Goal: Information Seeking & Learning: Learn about a topic

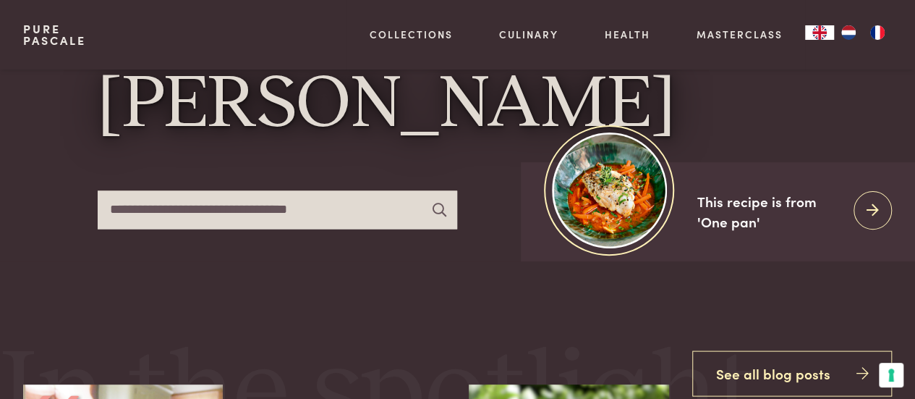
scroll to position [124, 0]
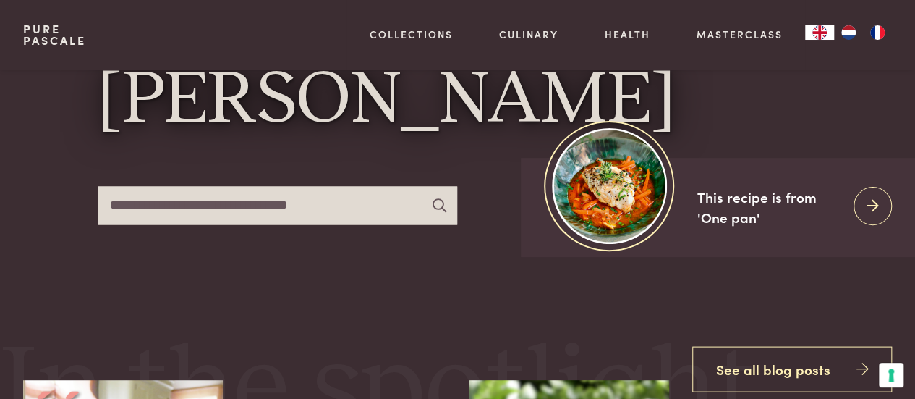
click at [878, 33] on img "FR" at bounding box center [877, 32] width 17 height 14
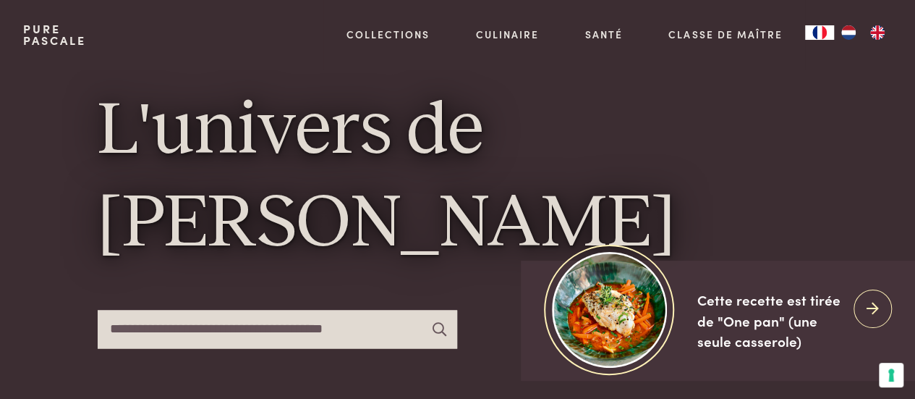
click at [847, 30] on img "NL" at bounding box center [848, 32] width 17 height 14
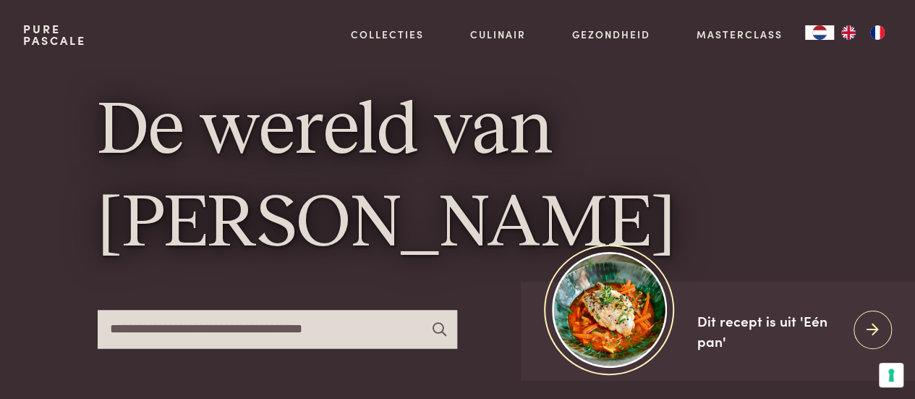
click at [130, 325] on input "text" at bounding box center [278, 329] width 360 height 38
type input "****"
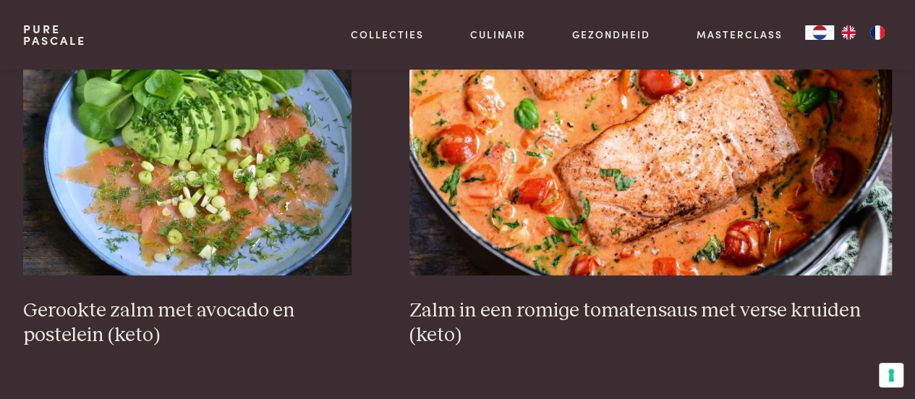
scroll to position [932, 0]
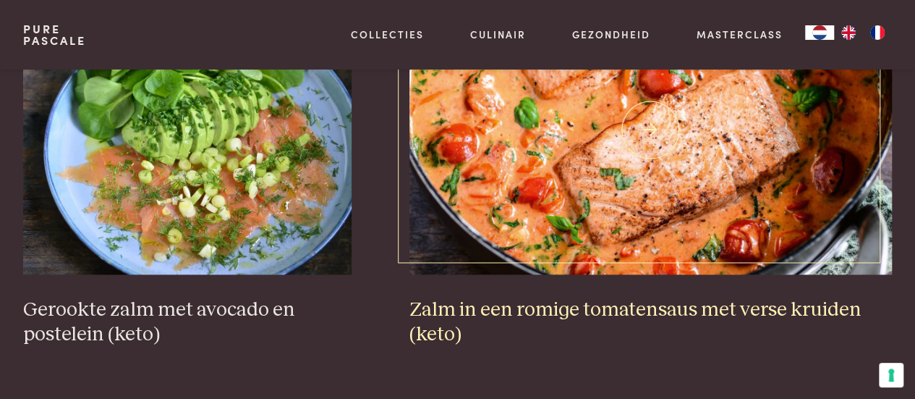
click at [618, 305] on h3 "Zalm in een romige tomatensaus met verse kruiden (keto)" at bounding box center [651, 322] width 483 height 50
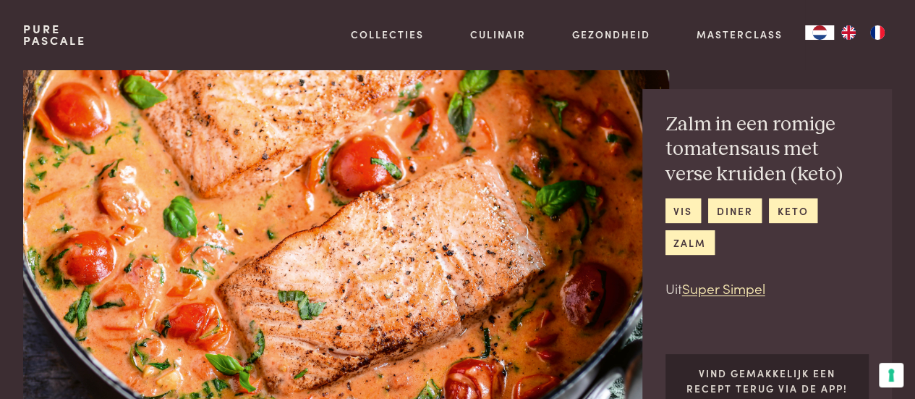
scroll to position [24, 0]
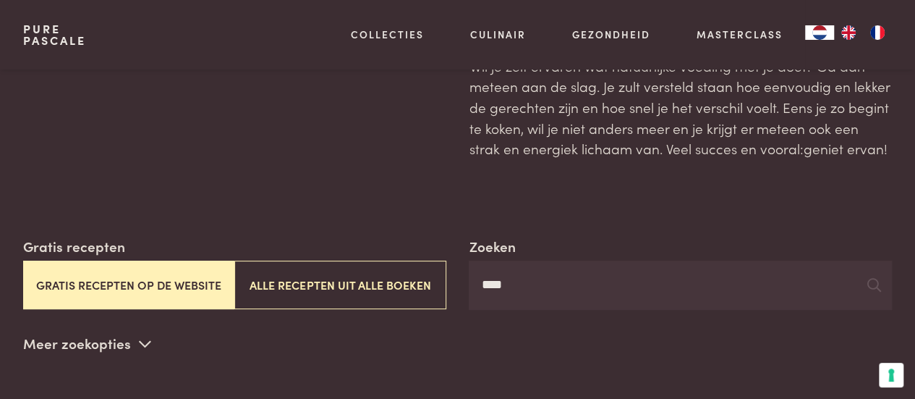
scroll to position [96, 0]
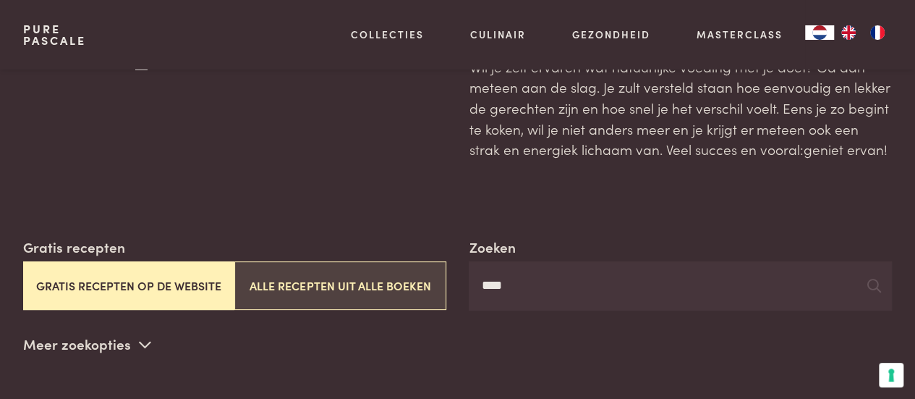
click at [367, 276] on button "Alle recepten uit alle boeken" at bounding box center [339, 285] width 211 height 48
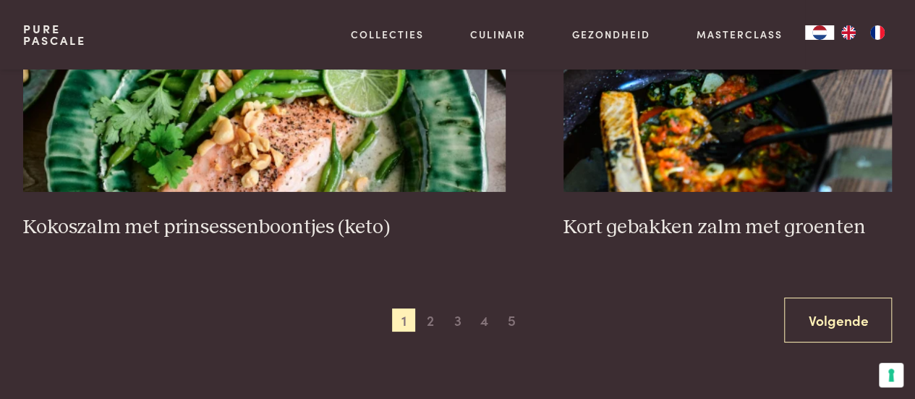
scroll to position [2671, 0]
click at [428, 319] on span "2" at bounding box center [430, 318] width 23 height 23
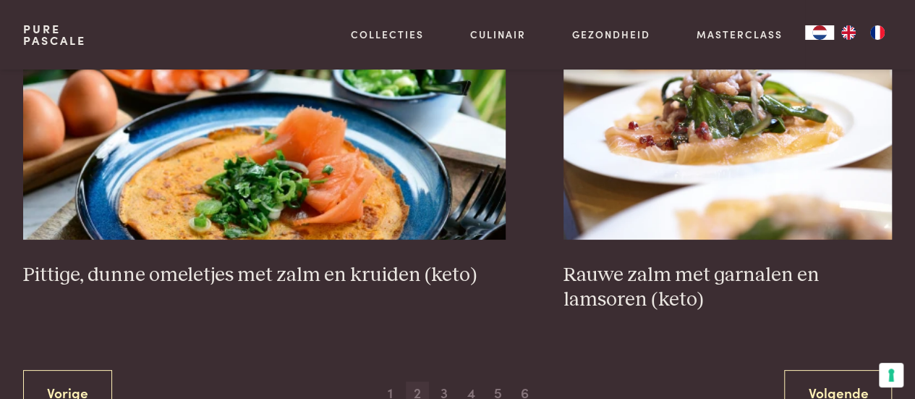
scroll to position [2752, 0]
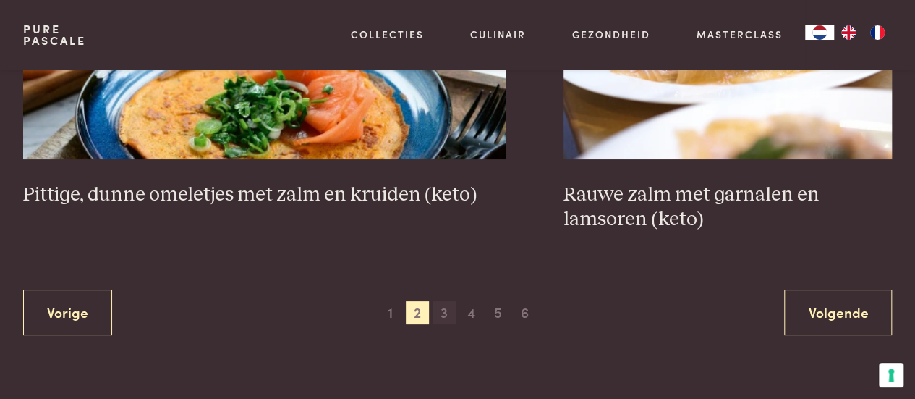
click at [446, 307] on span "3" at bounding box center [444, 312] width 23 height 23
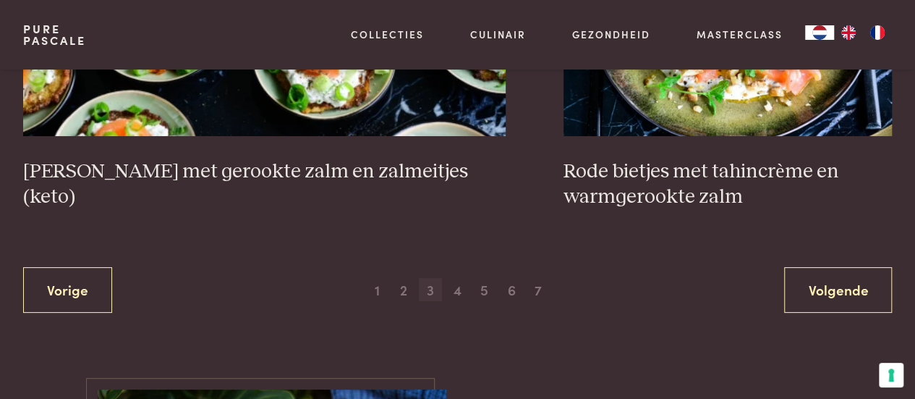
scroll to position [2751, 0]
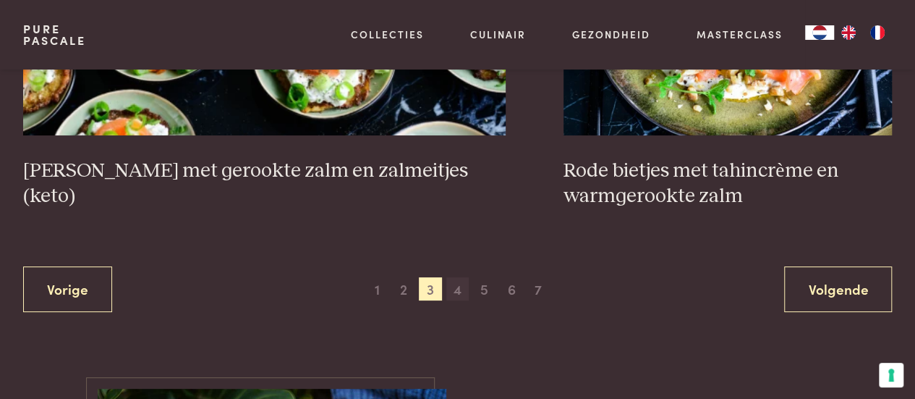
click at [455, 277] on span "4" at bounding box center [457, 288] width 23 height 23
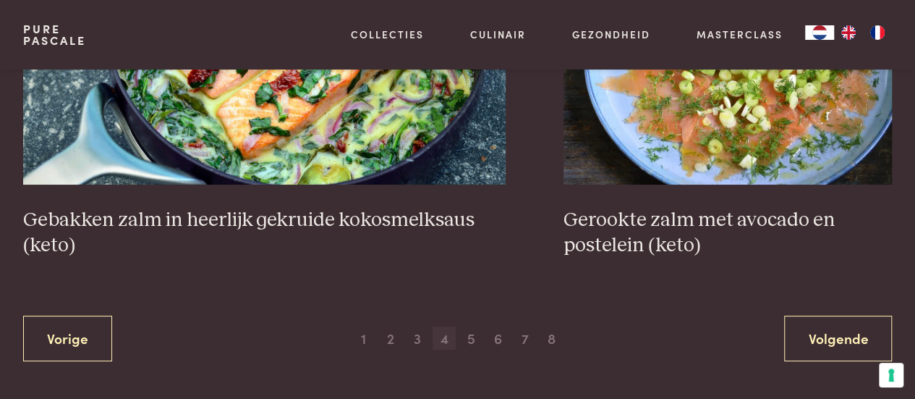
scroll to position [2715, 0]
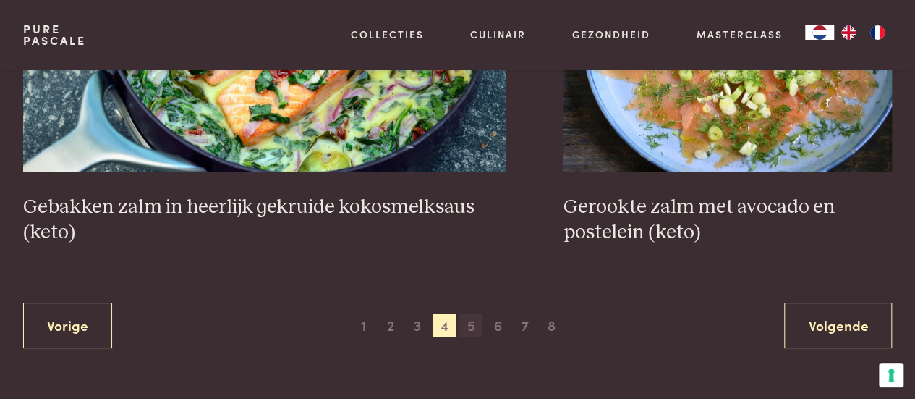
click at [471, 323] on span "5" at bounding box center [470, 324] width 23 height 23
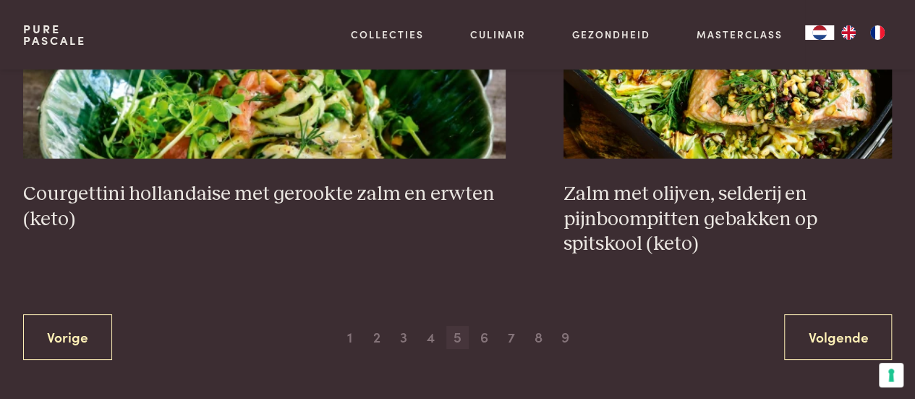
scroll to position [2740, 0]
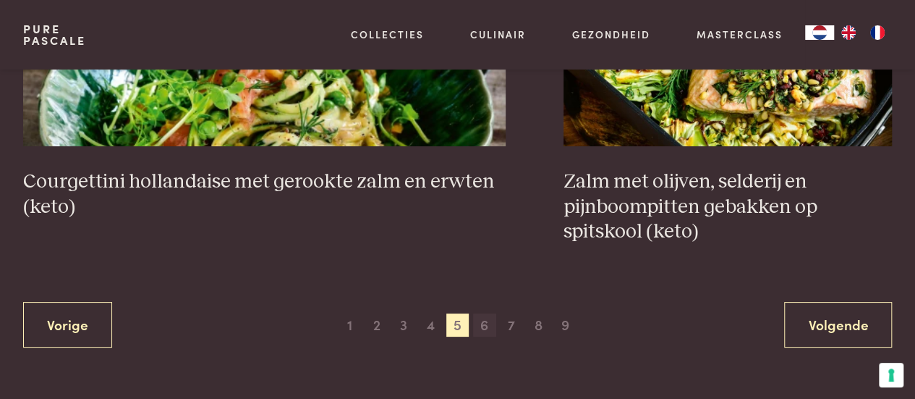
click at [483, 325] on span "6" at bounding box center [484, 324] width 23 height 23
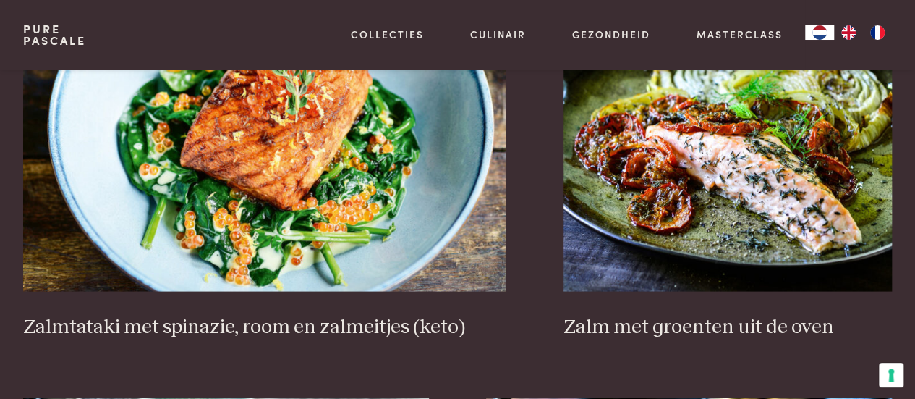
scroll to position [1336, 0]
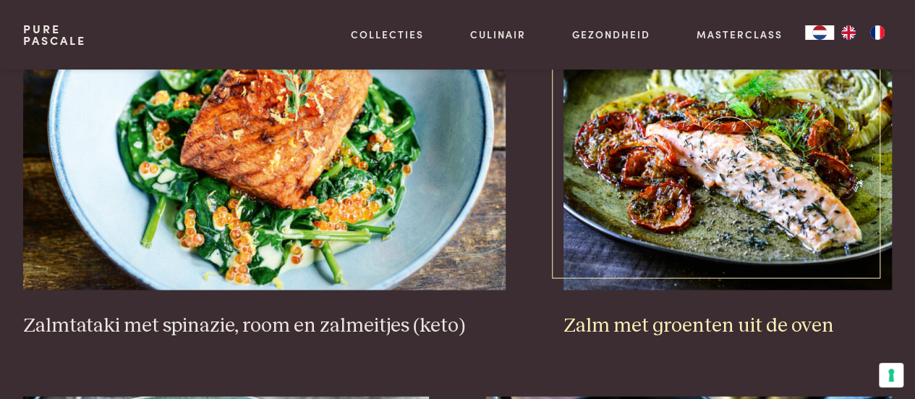
click at [663, 317] on h3 "Zalm met groenten uit de oven" at bounding box center [728, 325] width 328 height 25
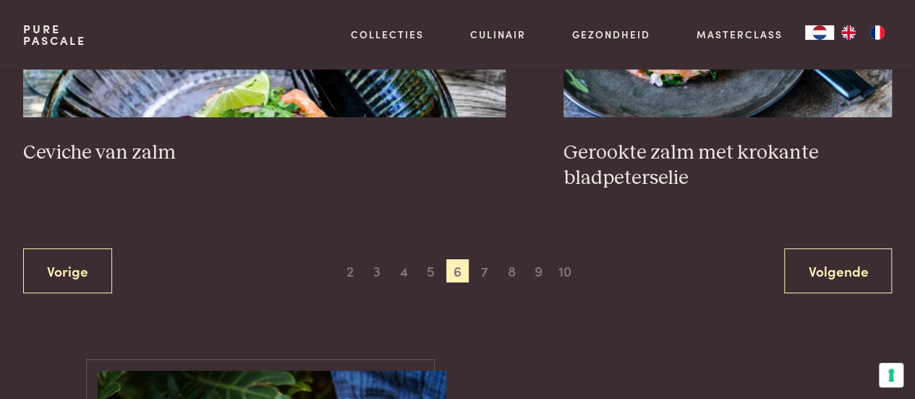
scroll to position [2720, 0]
click at [486, 265] on span "7" at bounding box center [484, 269] width 23 height 23
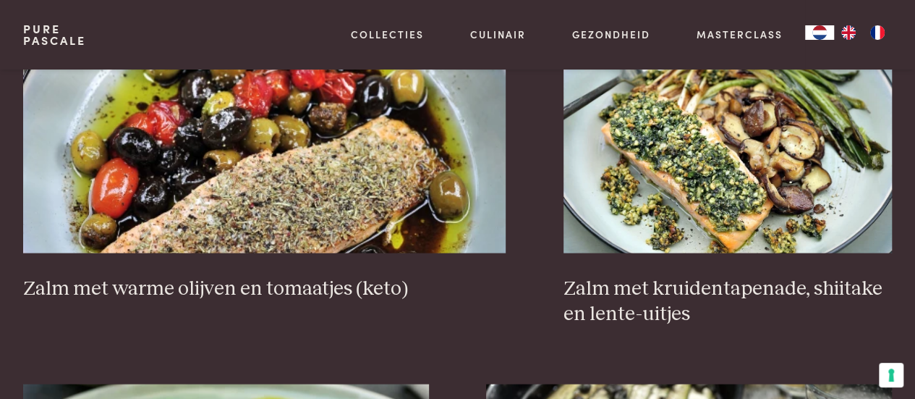
scroll to position [1373, 0]
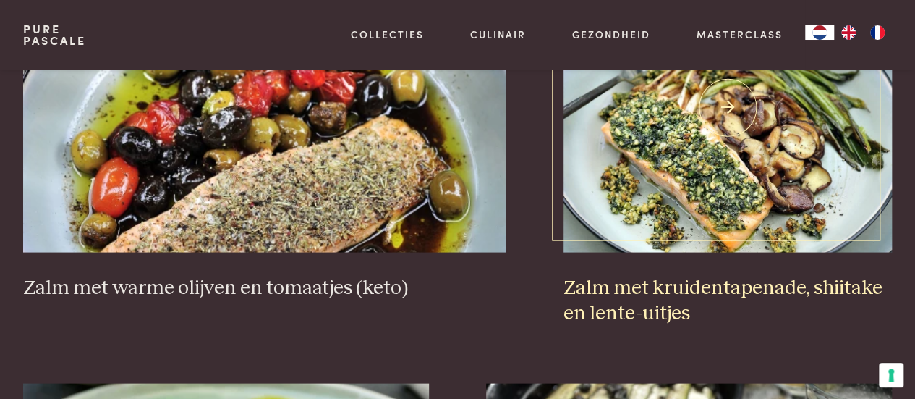
click at [703, 281] on h3 "Zalm met kruidentapenade, shiitake en lente-uitjes" at bounding box center [728, 301] width 328 height 50
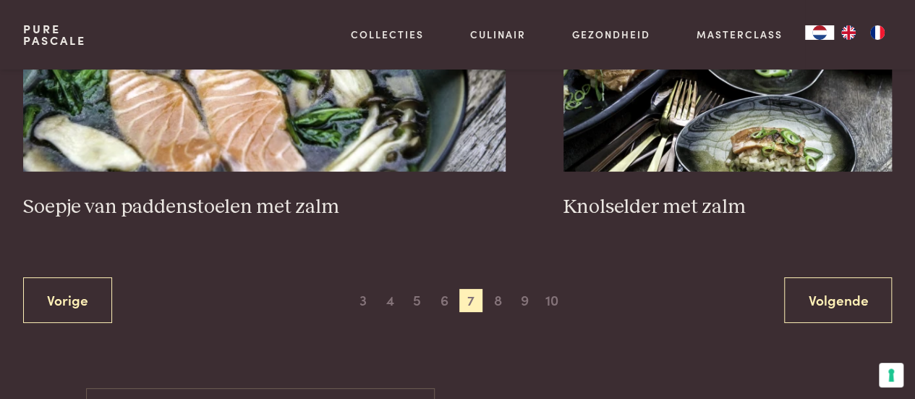
scroll to position [2715, 0]
click at [494, 294] on span "8" at bounding box center [497, 299] width 23 height 23
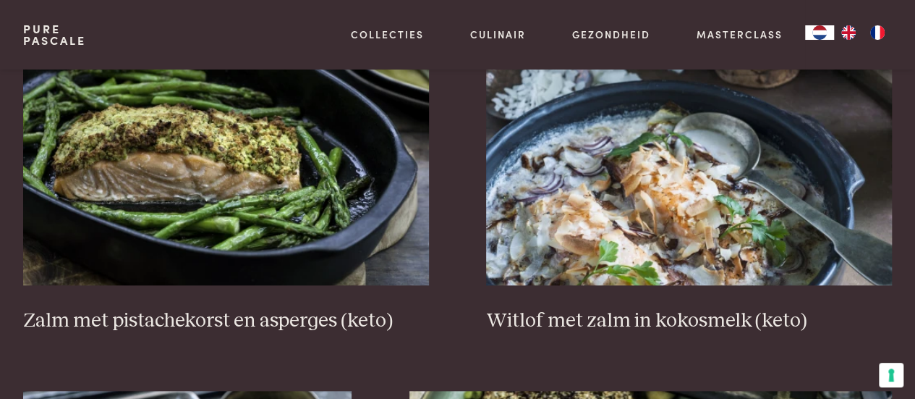
scroll to position [504, 0]
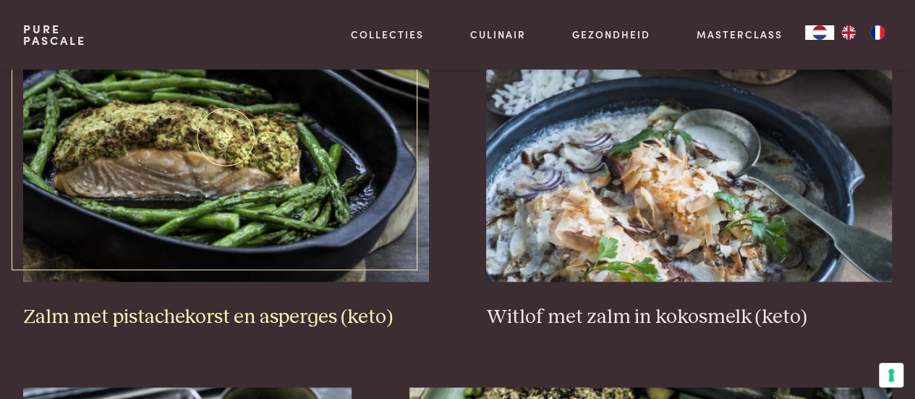
click at [217, 315] on h3 "Zalm met pistachekorst en asperges (keto)" at bounding box center [226, 317] width 406 height 25
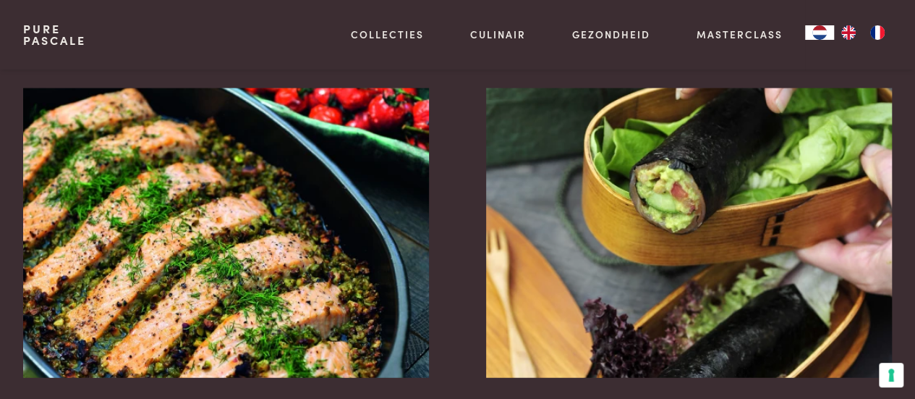
scroll to position [1737, 0]
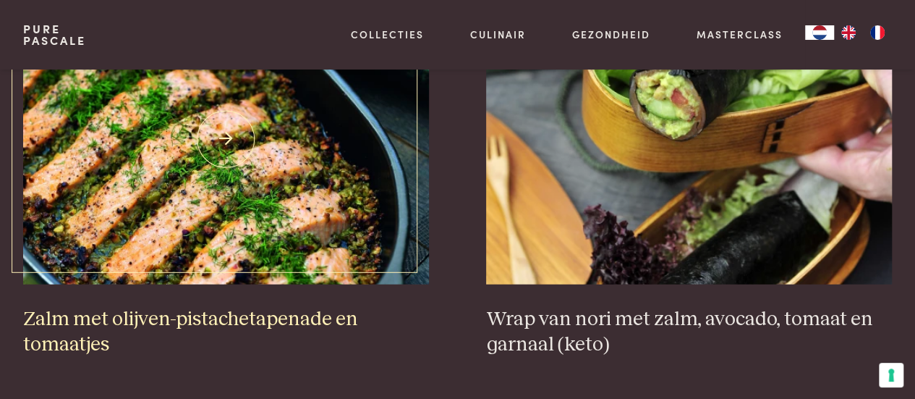
click at [200, 322] on h3 "Zalm met olijven-pistachetapenade en tomaatjes" at bounding box center [226, 332] width 406 height 50
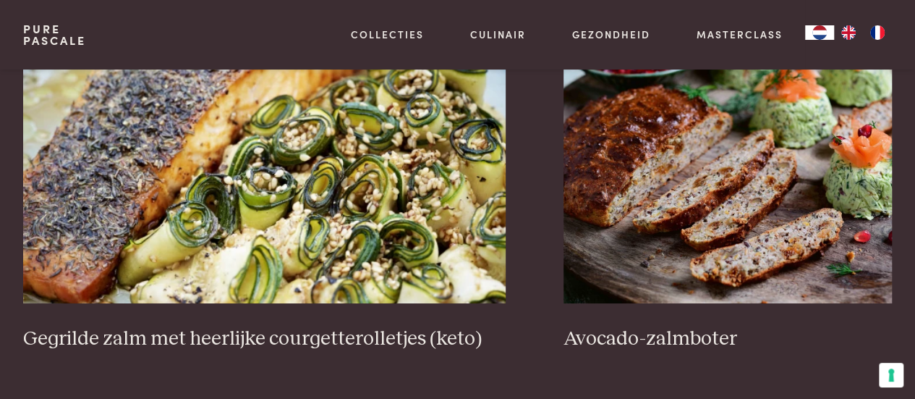
scroll to position [2560, 0]
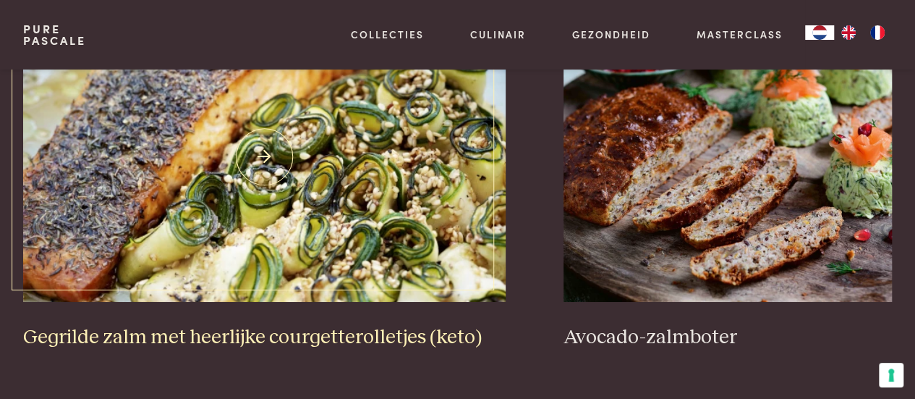
click at [196, 334] on h3 "Gegrilde zalm met heerlijke courgetterolletjes (keto)" at bounding box center [264, 337] width 483 height 25
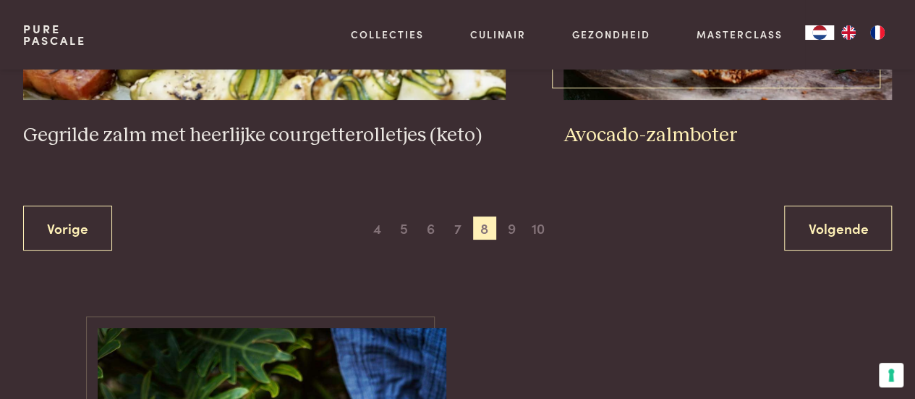
scroll to position [2777, 0]
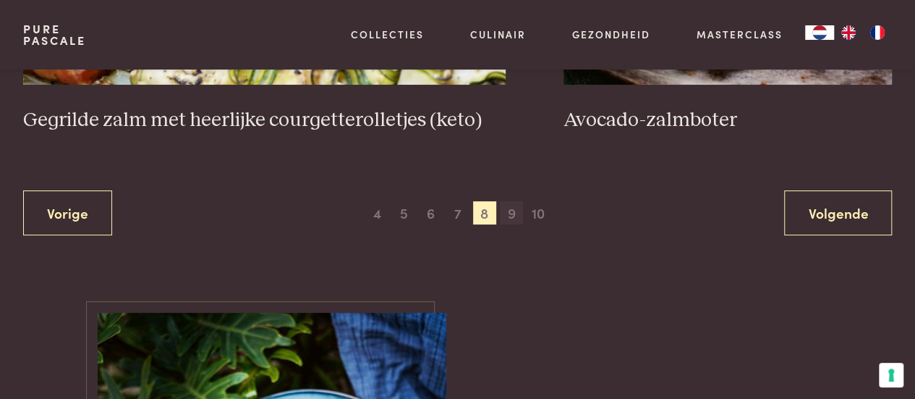
click at [512, 212] on span "9" at bounding box center [511, 212] width 23 height 23
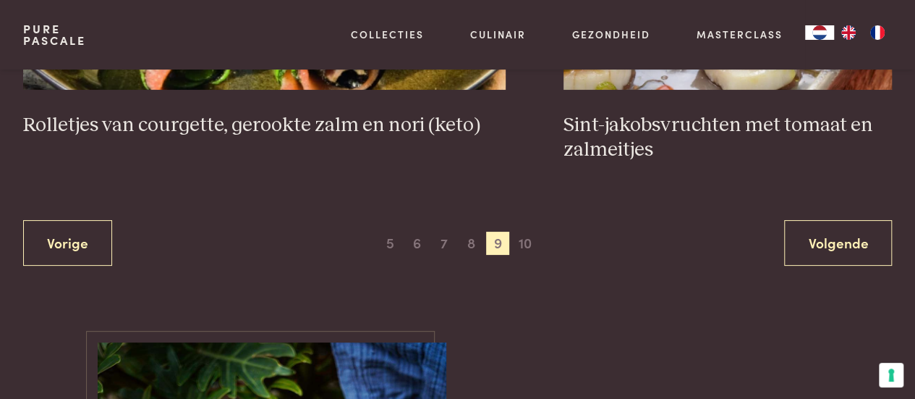
scroll to position [2773, 0]
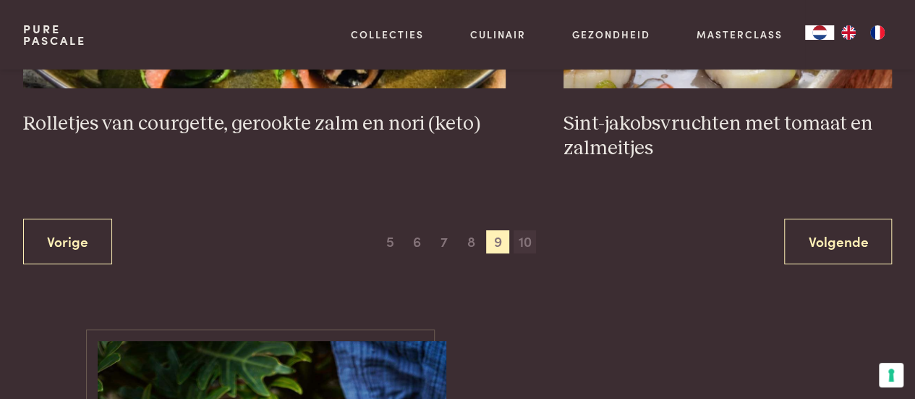
click at [529, 230] on span "10" at bounding box center [525, 241] width 23 height 23
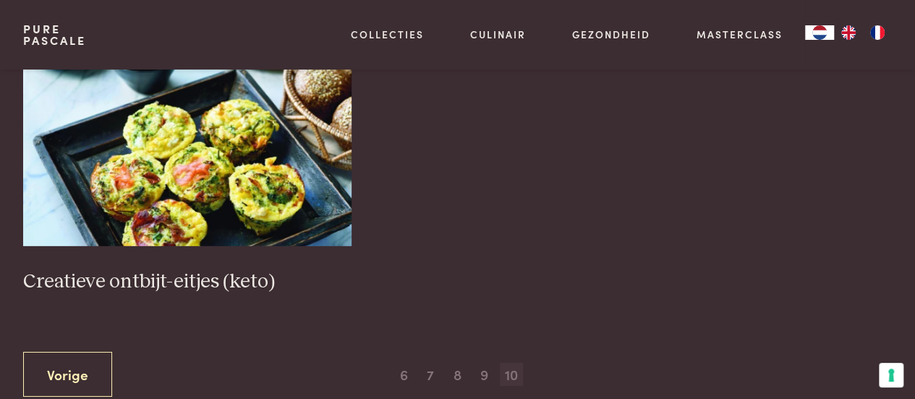
scroll to position [2171, 0]
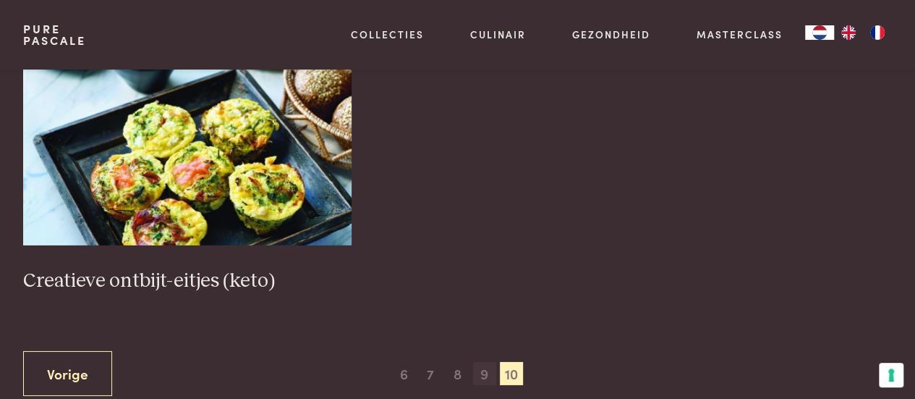
click at [482, 376] on span "9" at bounding box center [484, 373] width 23 height 23
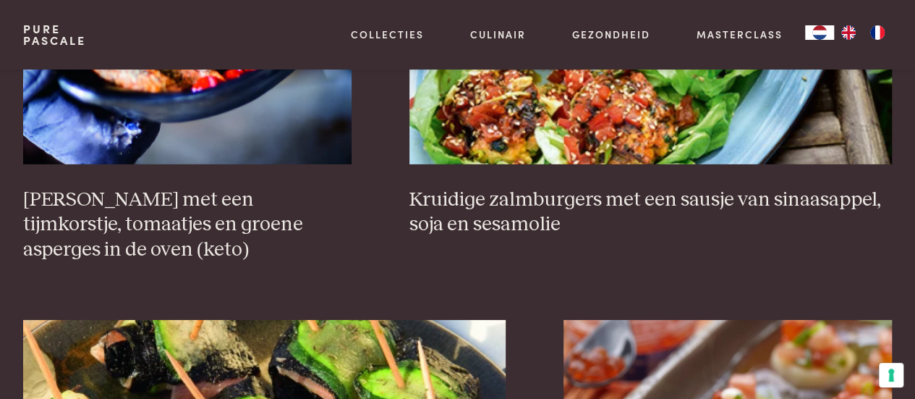
scroll to position [2254, 0]
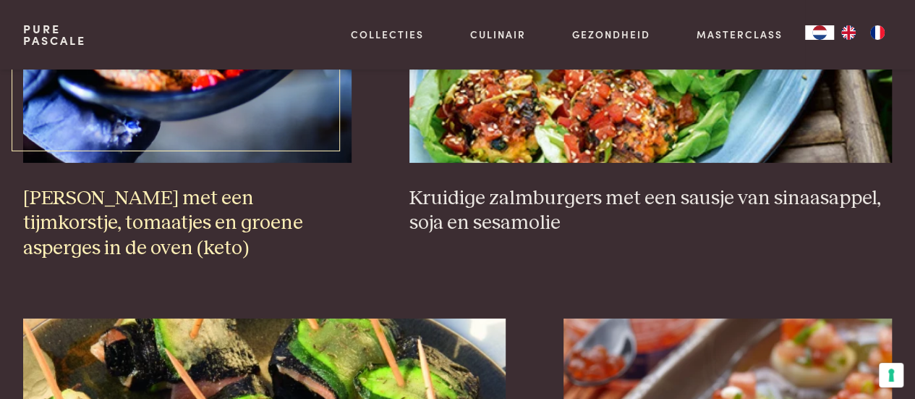
click at [148, 200] on h3 "[PERSON_NAME] met een tijmkorstje, tomaatjes en groene asperges in de oven (ket…" at bounding box center [187, 223] width 328 height 75
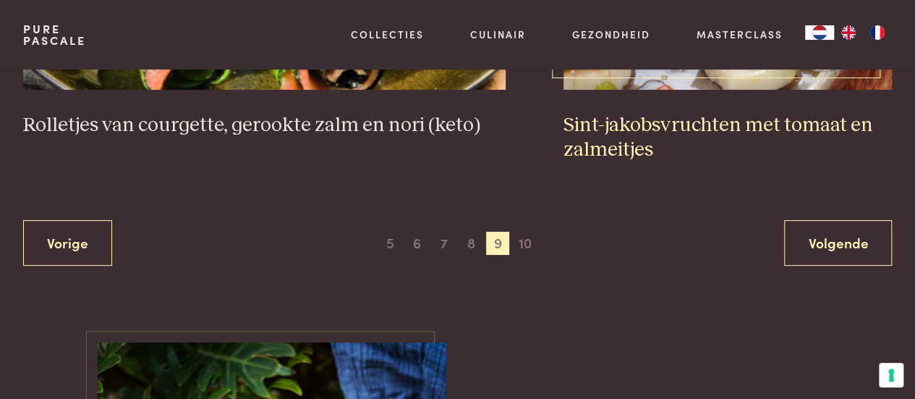
scroll to position [2773, 0]
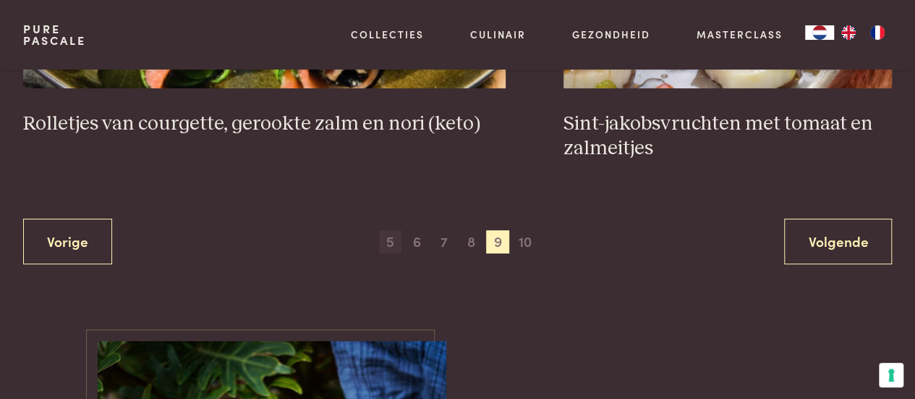
click at [388, 230] on span "5" at bounding box center [390, 241] width 23 height 23
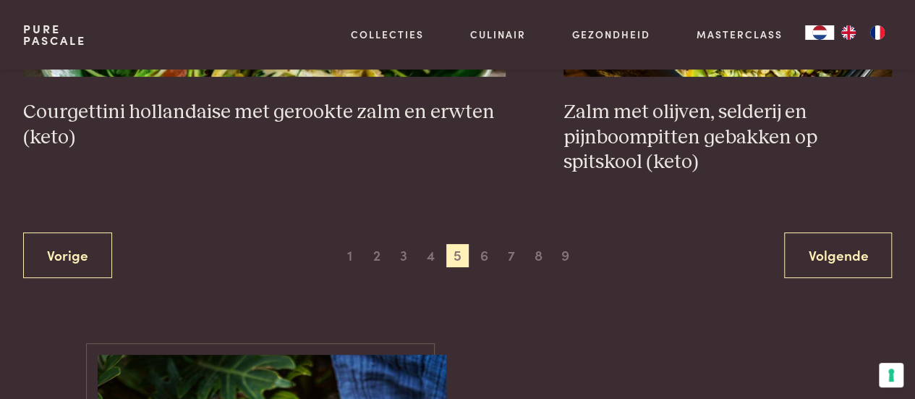
scroll to position [2810, 0]
click at [433, 253] on span "4" at bounding box center [430, 254] width 23 height 23
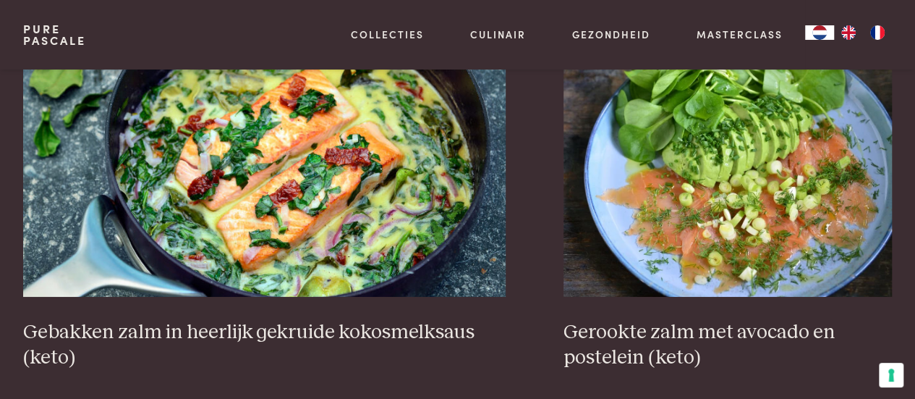
scroll to position [2590, 0]
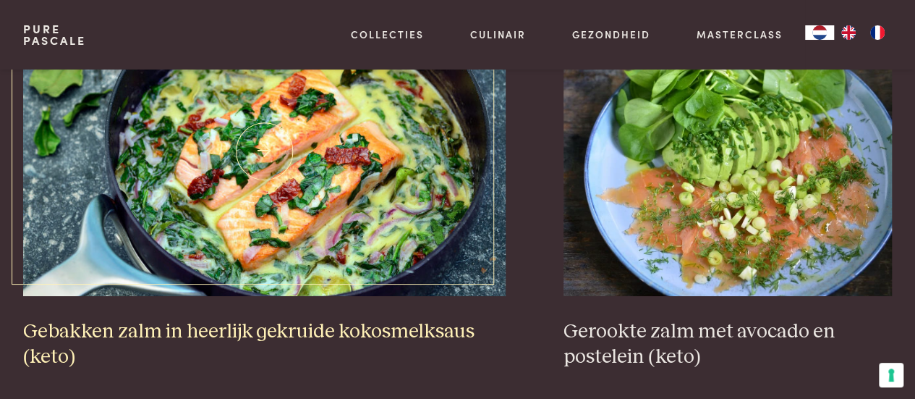
click at [244, 332] on h3 "Gebakken zalm in heerlijk gekruide kokosmelksaus (keto)" at bounding box center [264, 344] width 483 height 50
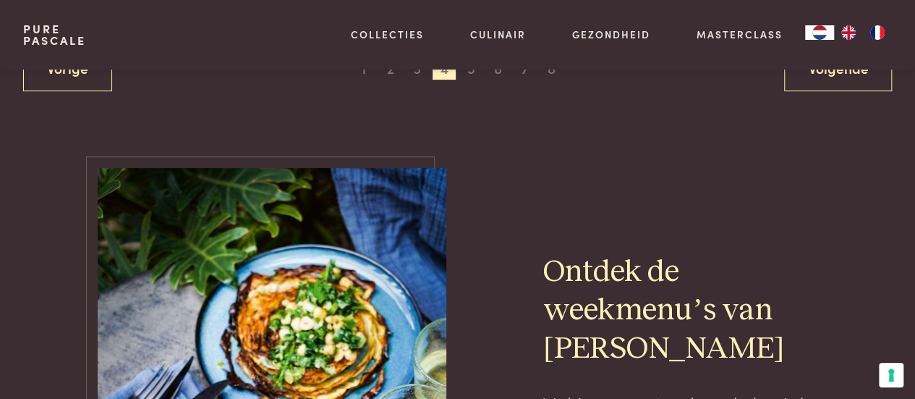
scroll to position [2955, 0]
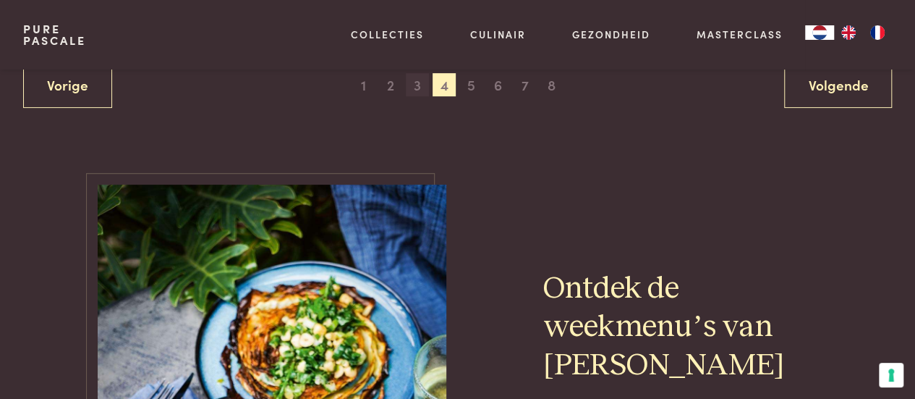
click at [415, 83] on span "3" at bounding box center [417, 84] width 23 height 23
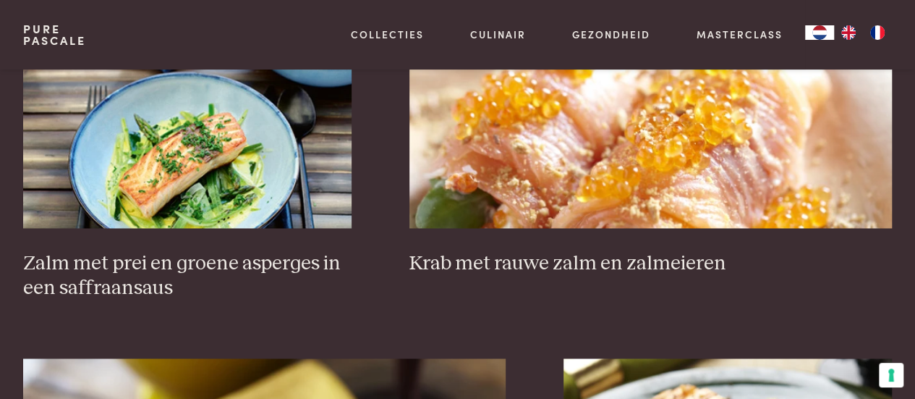
scroll to position [988, 0]
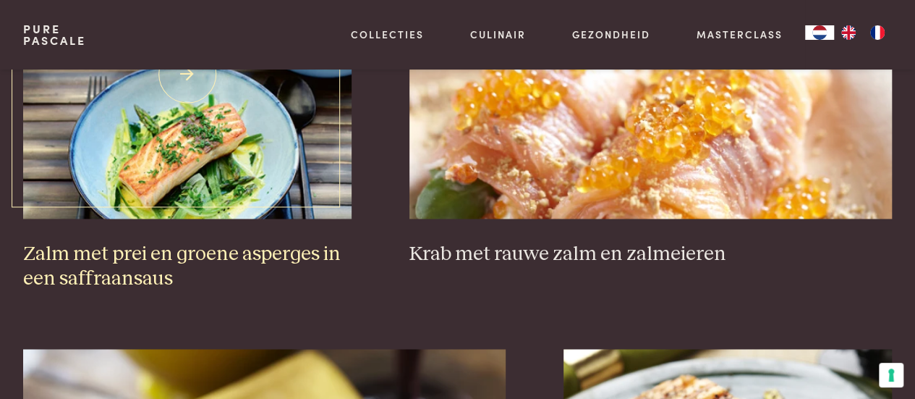
click at [157, 247] on h3 "Zalm met prei en groene asperges in een saffraansaus" at bounding box center [187, 267] width 328 height 50
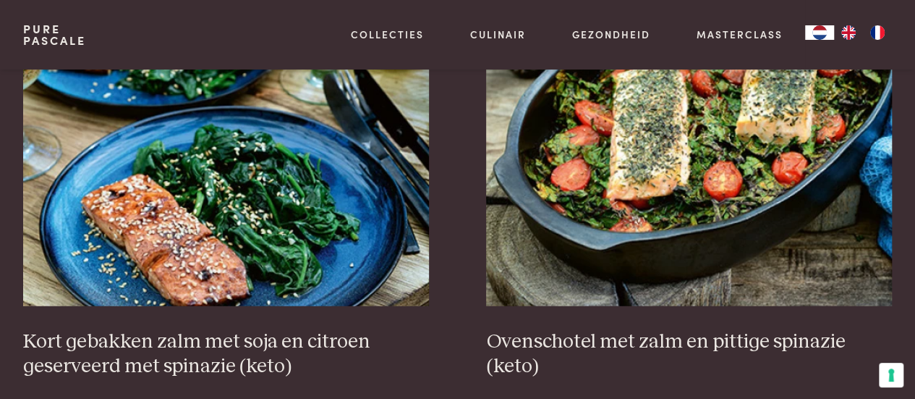
scroll to position [1741, 0]
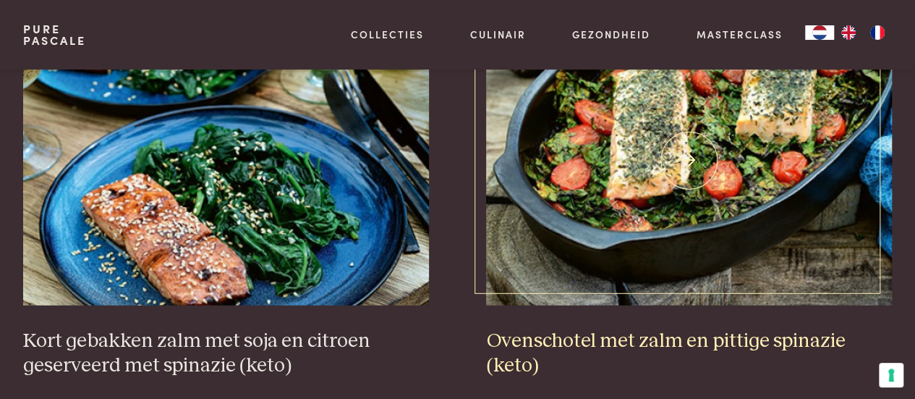
click at [655, 328] on h3 "Ovenschotel met zalm en pittige spinazie (keto)" at bounding box center [689, 353] width 406 height 50
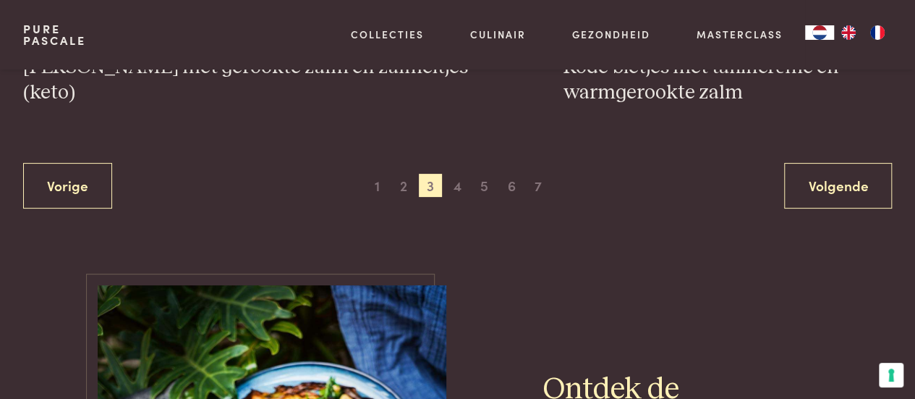
scroll to position [2856, 0]
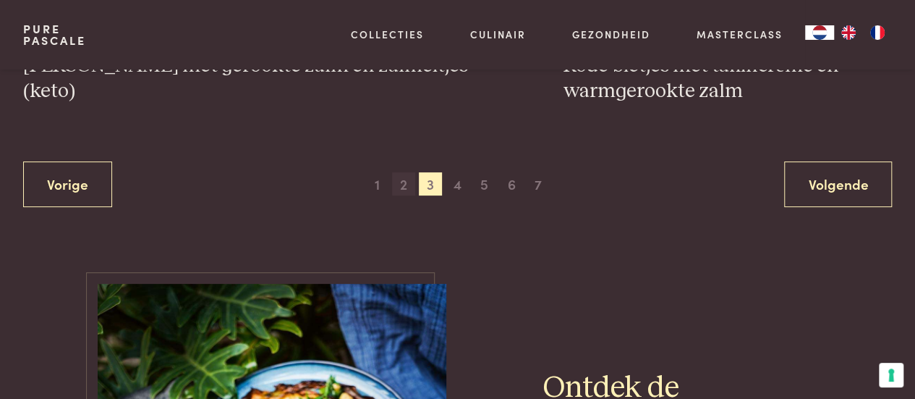
click at [403, 172] on span "2" at bounding box center [403, 183] width 23 height 23
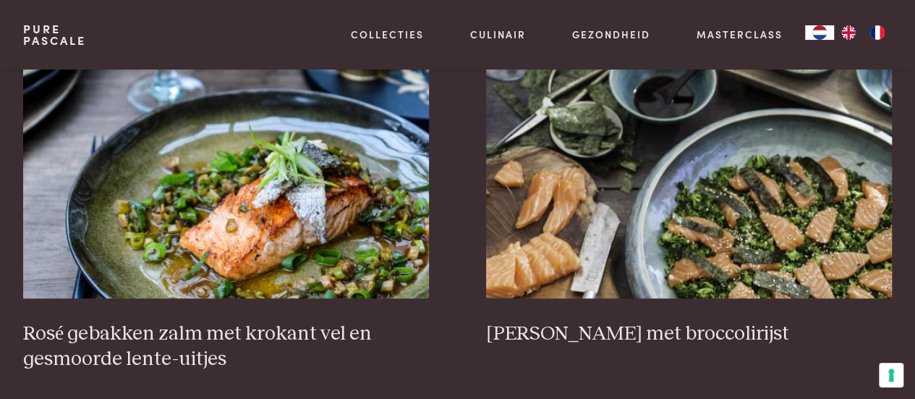
scroll to position [488, 0]
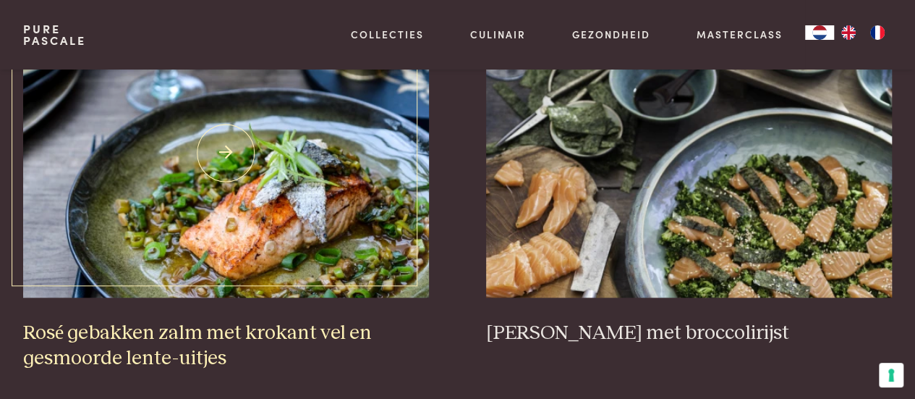
click at [133, 331] on h3 "Rosé gebakken zalm met krokant vel en gesmoorde lente-uitjes" at bounding box center [226, 346] width 406 height 50
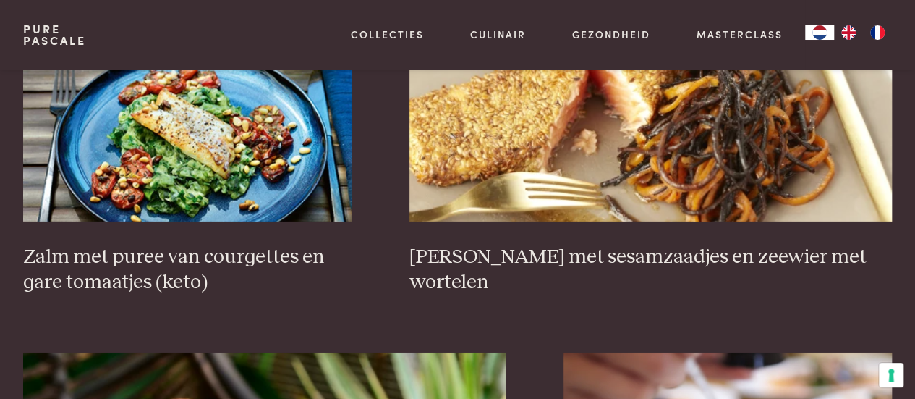
scroll to position [2268, 0]
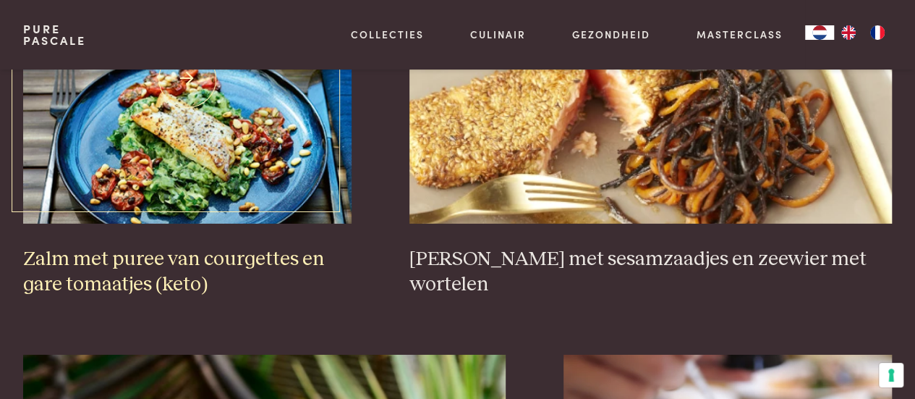
click at [125, 268] on h3 "Zalm met puree van courgettes en gare tomaatjes (keto)" at bounding box center [187, 272] width 328 height 50
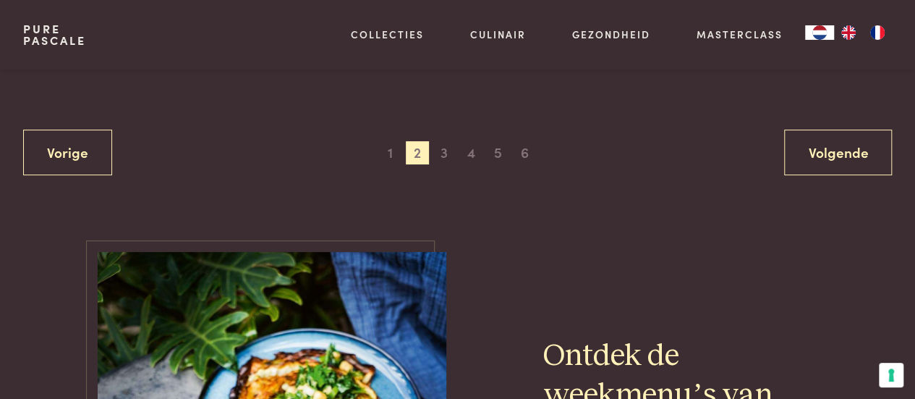
scroll to position [2898, 0]
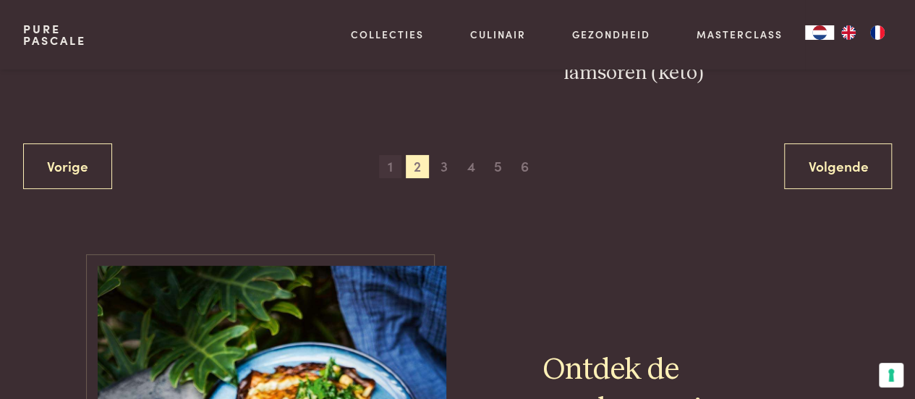
click at [391, 160] on span "1" at bounding box center [390, 166] width 23 height 23
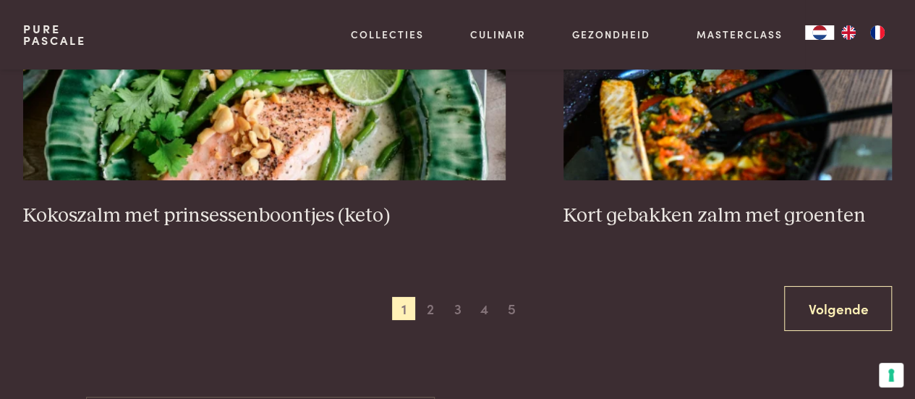
scroll to position [2683, 0]
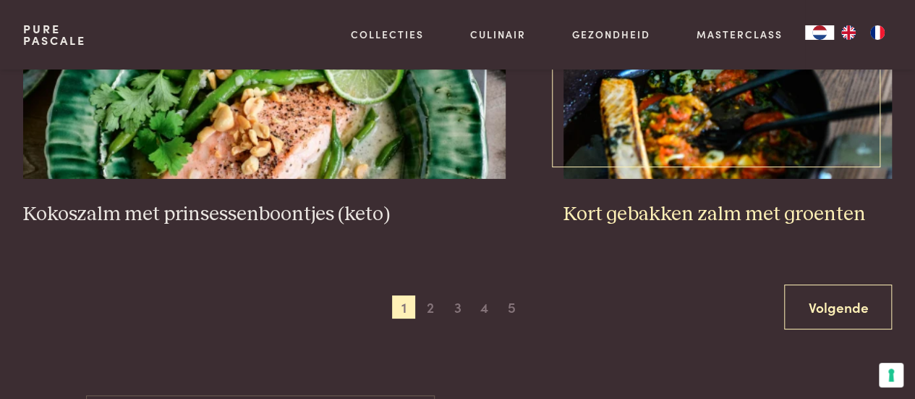
click at [716, 214] on h3 "Kort gebakken zalm met groenten" at bounding box center [728, 214] width 328 height 25
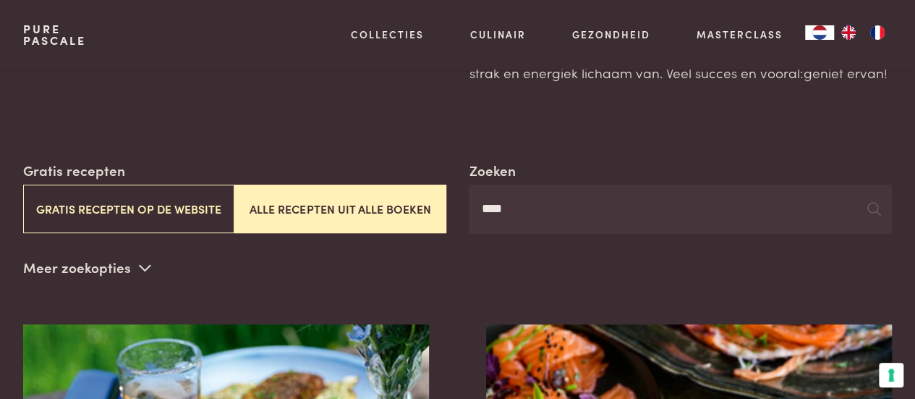
scroll to position [174, 0]
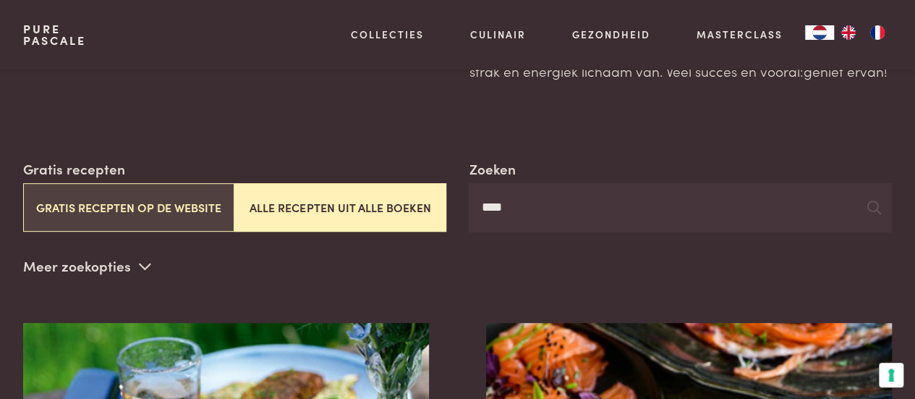
click at [104, 208] on button "Gratis recepten op de website" at bounding box center [128, 207] width 211 height 48
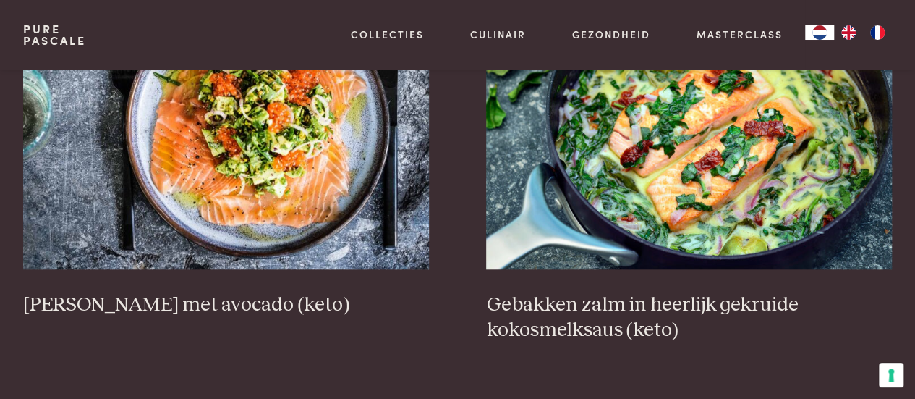
scroll to position [516, 0]
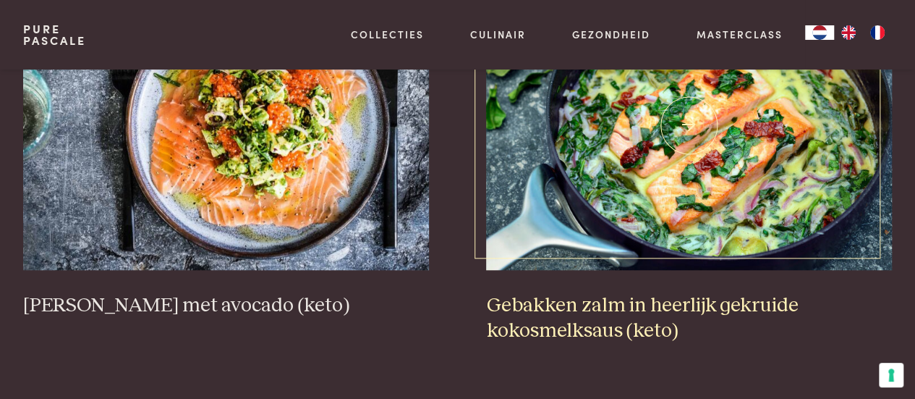
click at [577, 309] on h3 "Gebakken zalm in heerlijk gekruide kokosmelksaus (keto)" at bounding box center [689, 318] width 406 height 50
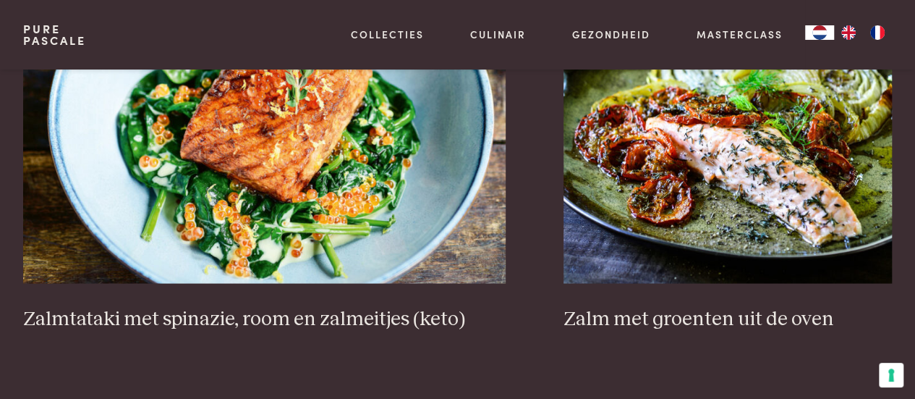
scroll to position [1344, 0]
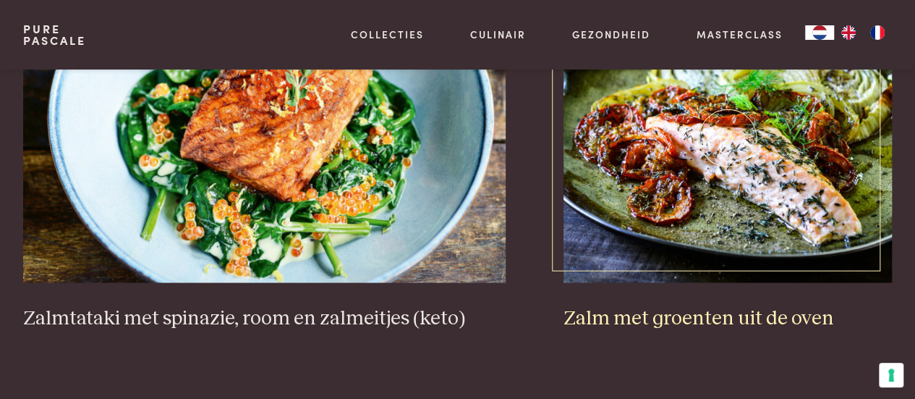
click at [672, 314] on h3 "Zalm met groenten uit de oven" at bounding box center [728, 317] width 328 height 25
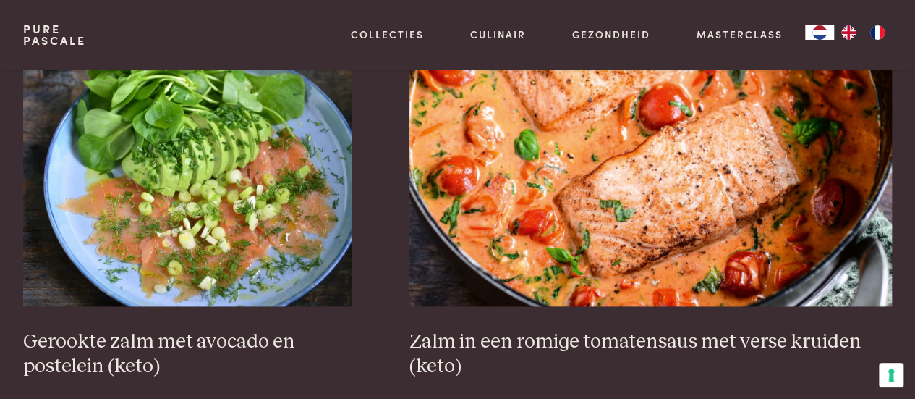
scroll to position [901, 0]
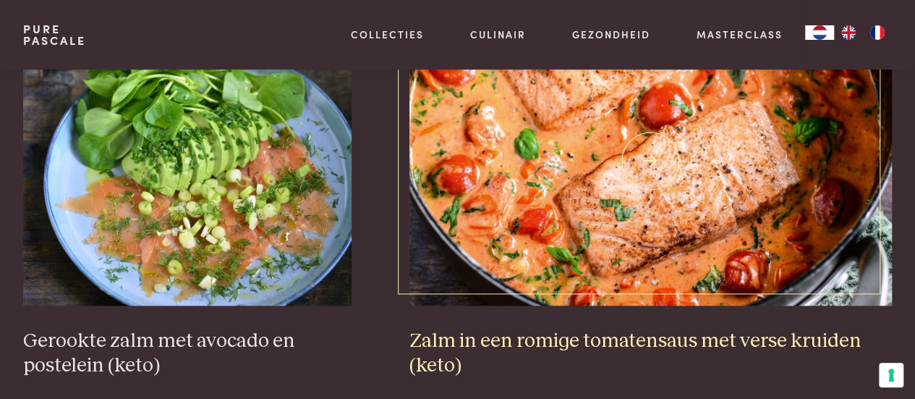
click at [625, 338] on h3 "Zalm in een romige tomatensaus met verse kruiden (keto)" at bounding box center [651, 353] width 483 height 50
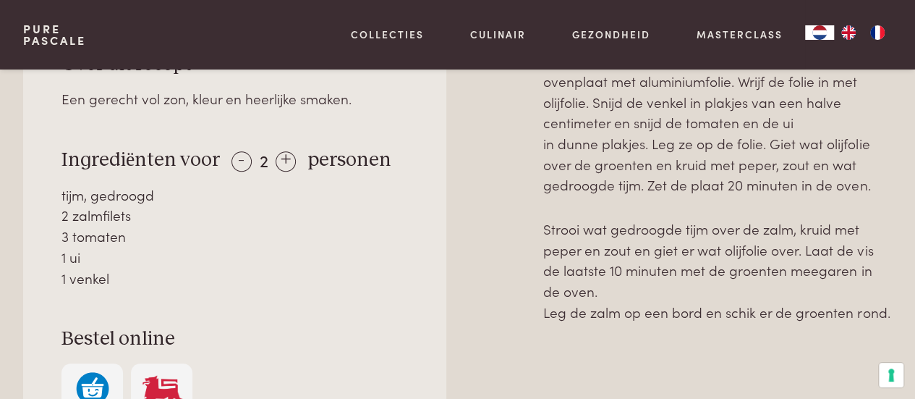
scroll to position [627, 0]
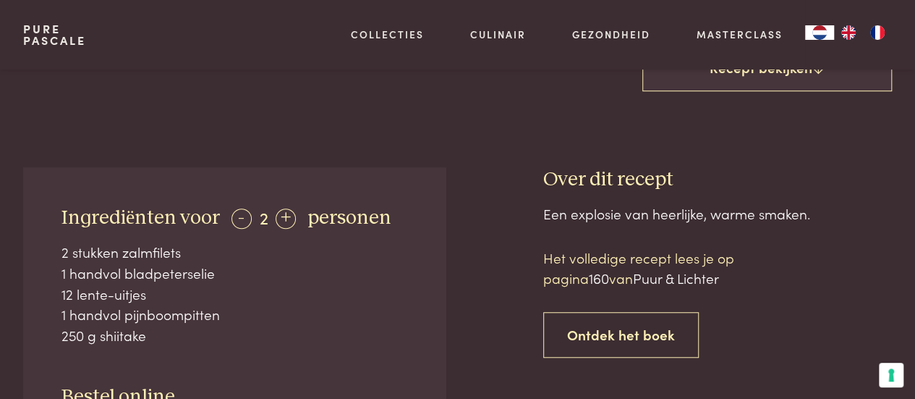
scroll to position [458, 0]
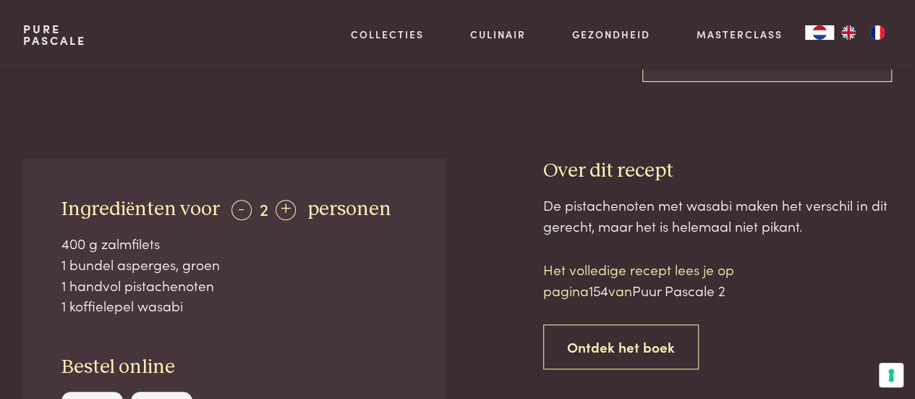
scroll to position [473, 0]
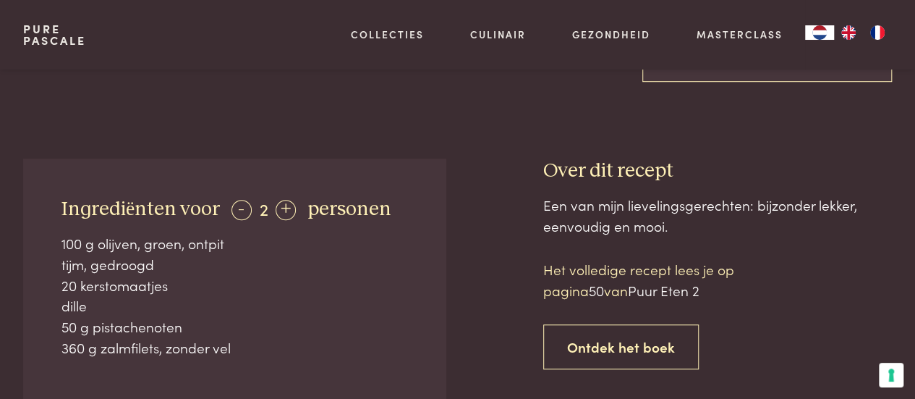
scroll to position [490, 0]
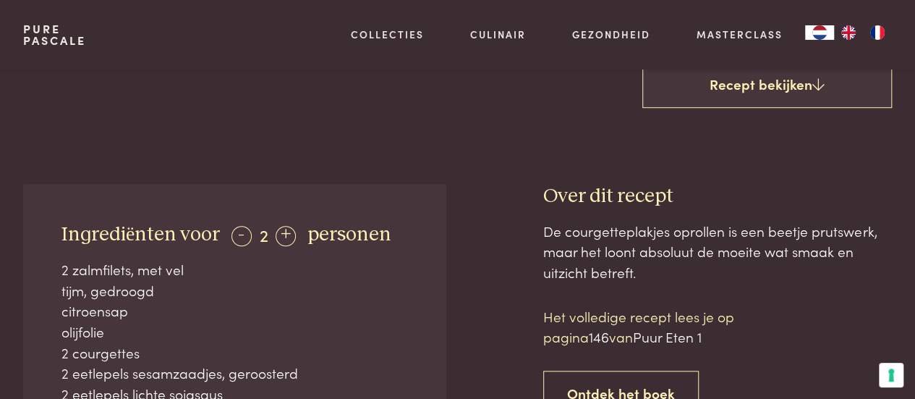
scroll to position [477, 0]
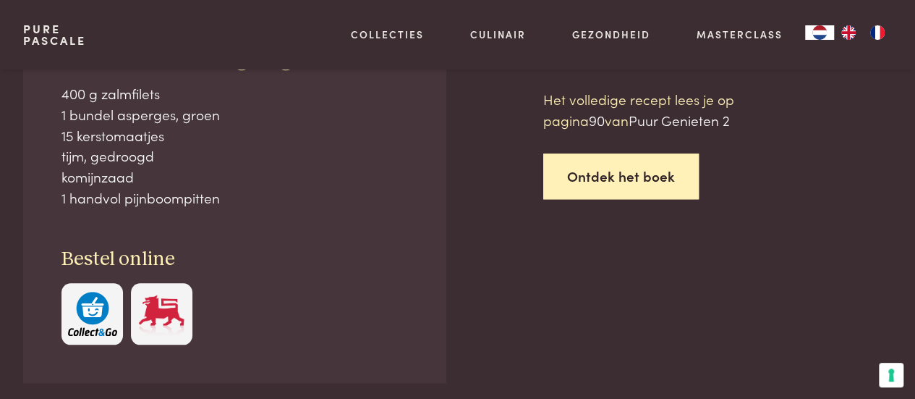
scroll to position [656, 0]
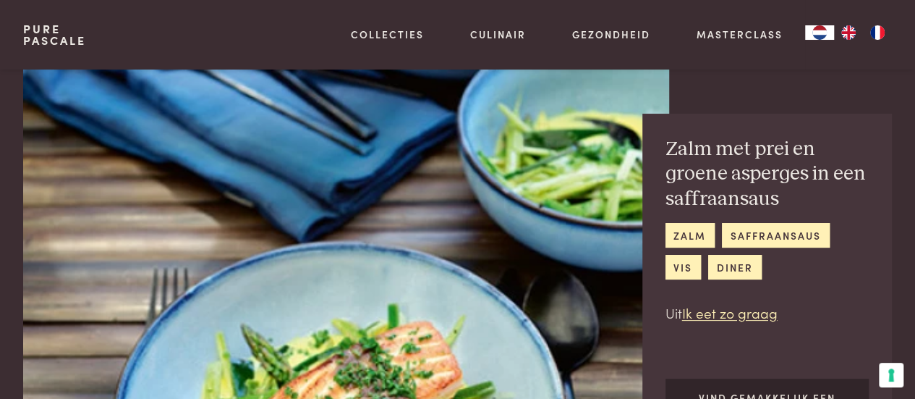
scroll to position [107, 0]
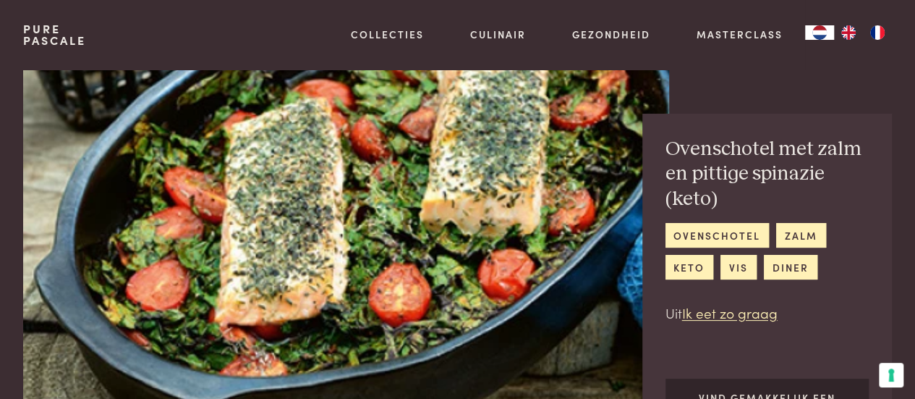
scroll to position [168, 0]
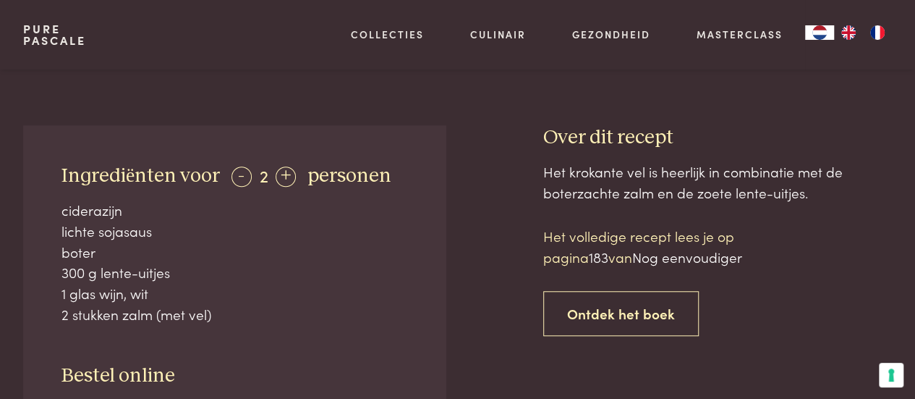
scroll to position [478, 0]
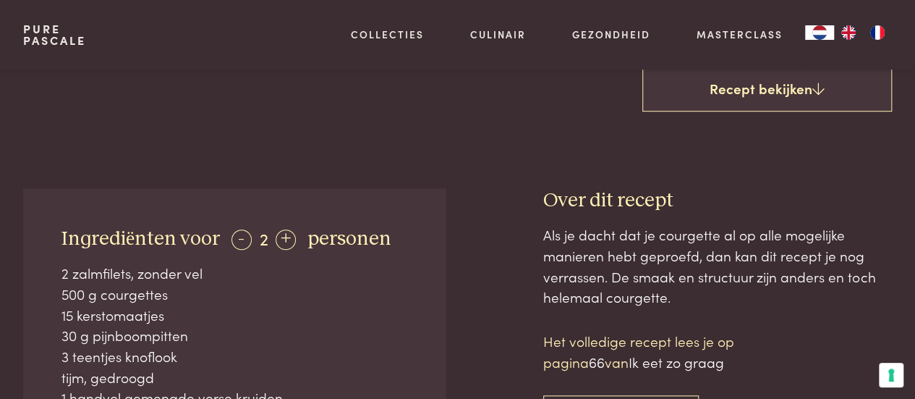
scroll to position [446, 0]
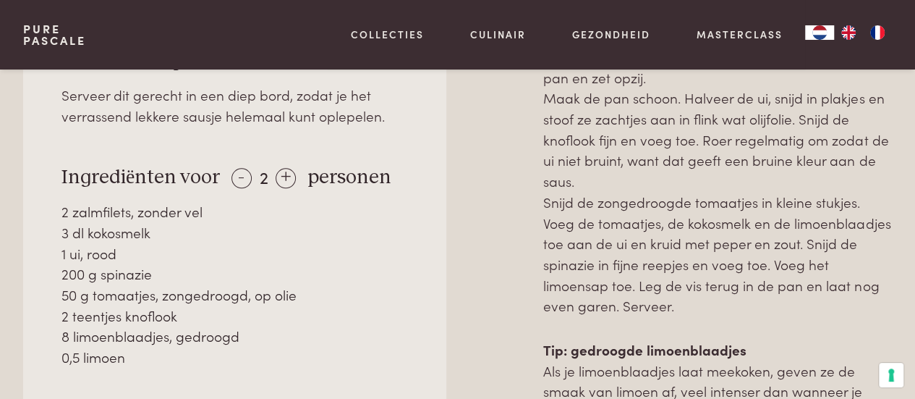
scroll to position [705, 0]
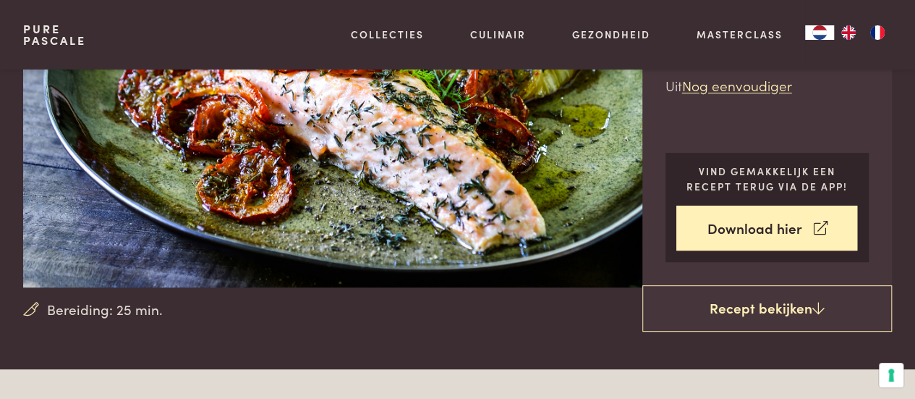
scroll to position [156, 0]
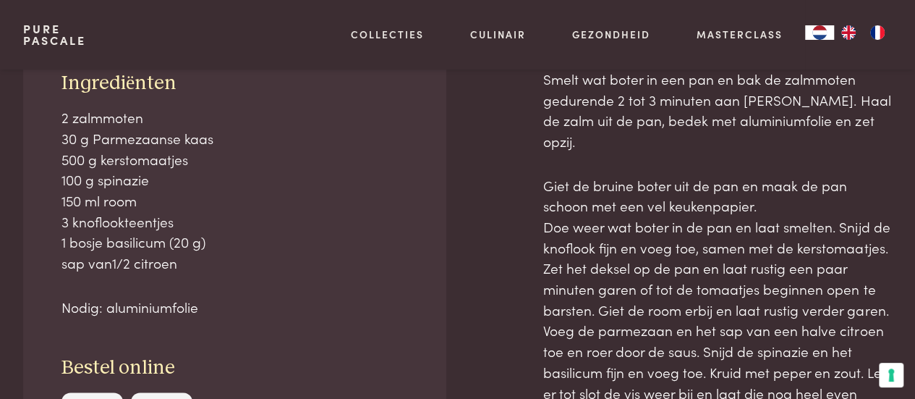
scroll to position [654, 0]
